Goal: Browse casually

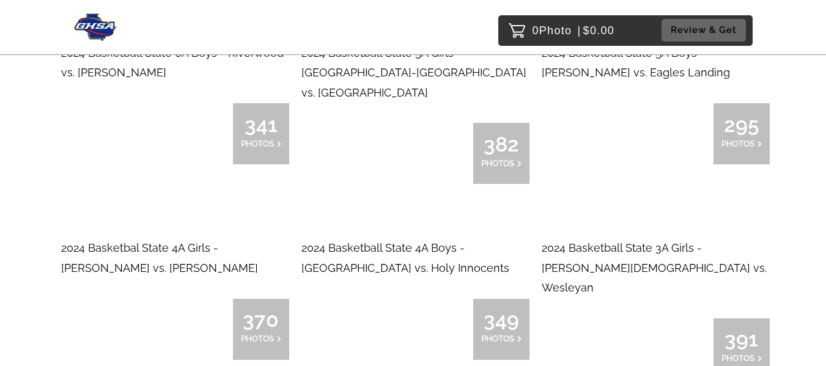
scroll to position [7524, 0]
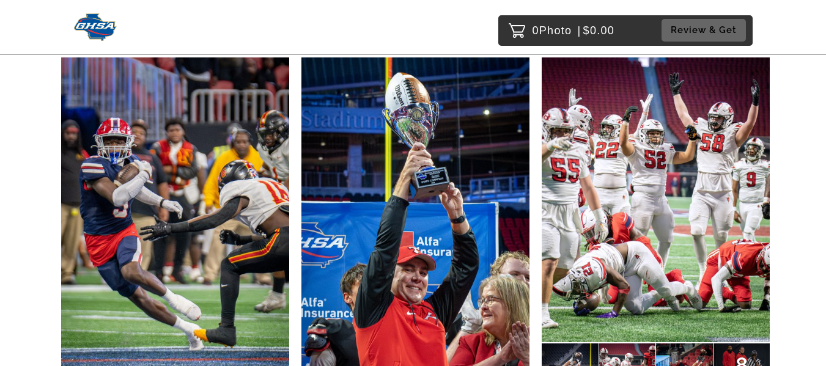
click at [614, 155] on img at bounding box center [656, 200] width 228 height 285
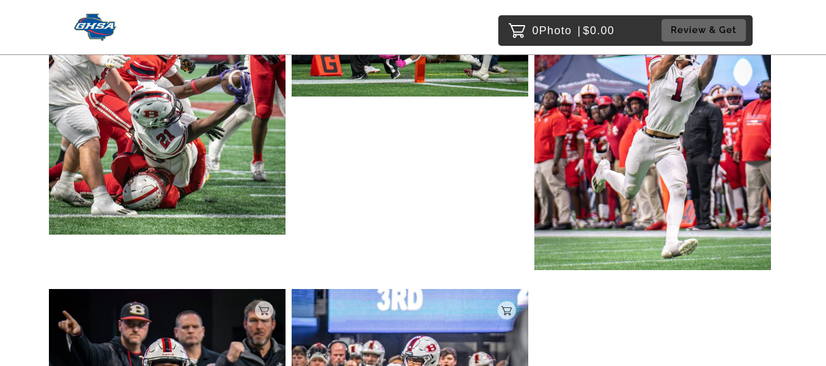
scroll to position [752, 0]
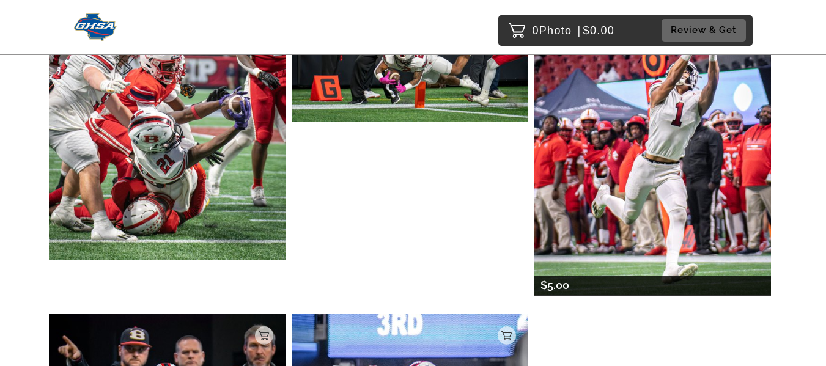
click at [669, 177] on img at bounding box center [653, 131] width 237 height 332
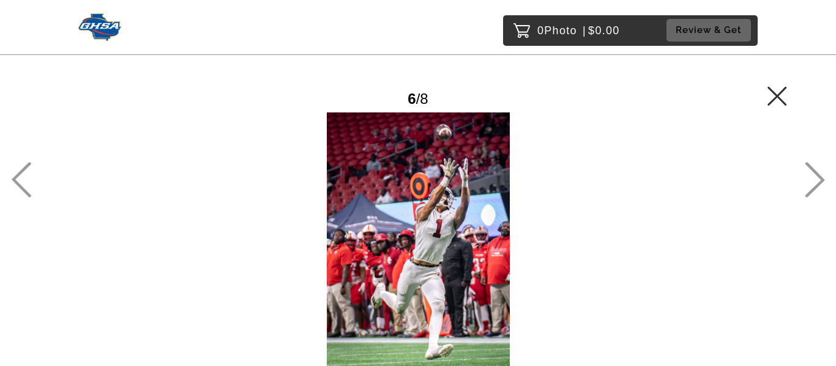
click at [19, 172] on icon at bounding box center [21, 179] width 20 height 35
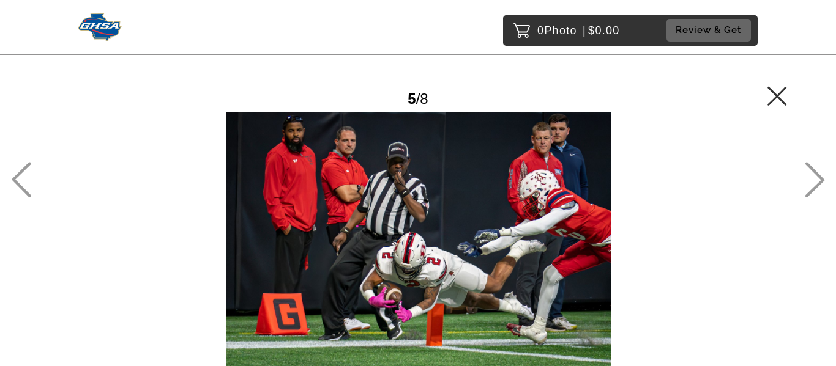
click at [28, 172] on icon at bounding box center [21, 179] width 20 height 35
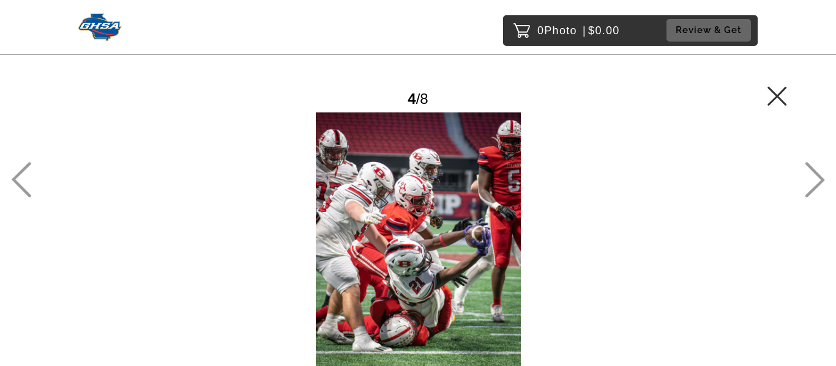
click at [27, 171] on icon at bounding box center [21, 179] width 20 height 35
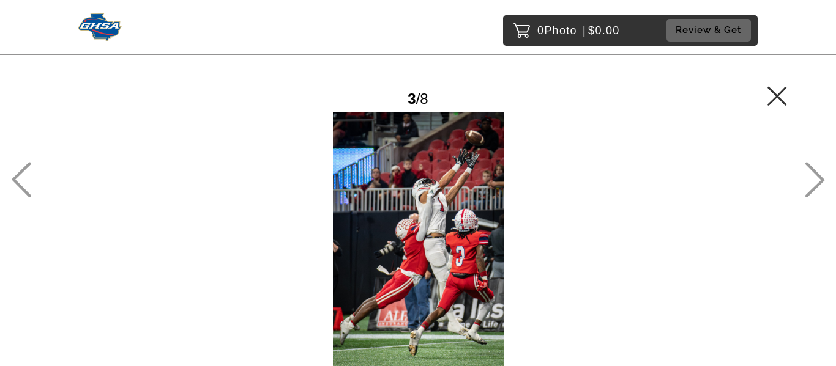
click at [27, 171] on icon at bounding box center [21, 179] width 20 height 35
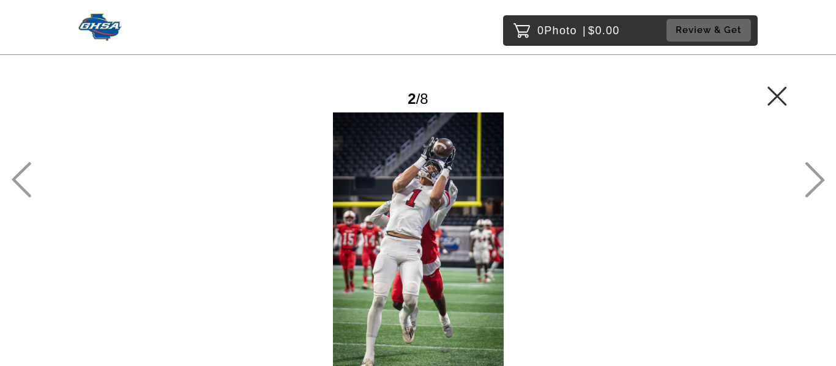
click at [33, 169] on main "Password Checker bypassed 2 / 8 Add to Cart $5.00 Gallery $5.00 Add" at bounding box center [418, 218] width 836 height 437
